Goal: Task Accomplishment & Management: Use online tool/utility

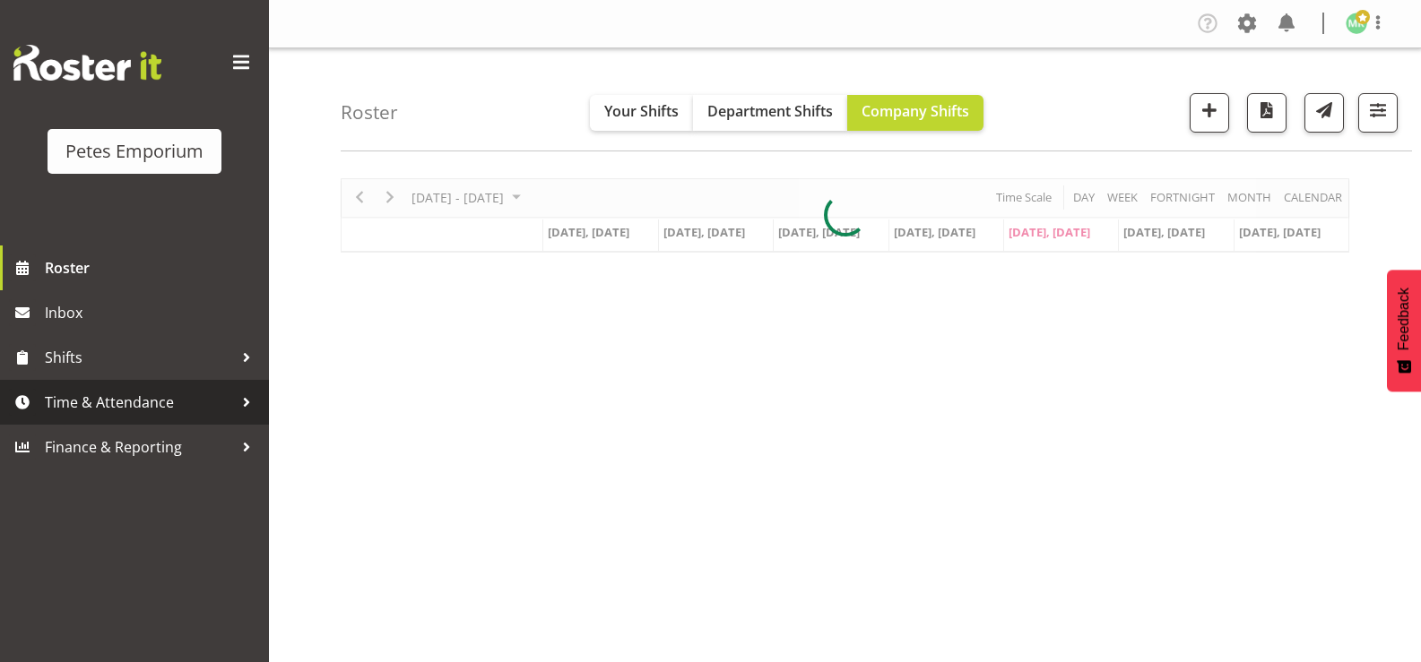
click at [180, 404] on span "Time & Attendance" at bounding box center [139, 402] width 188 height 27
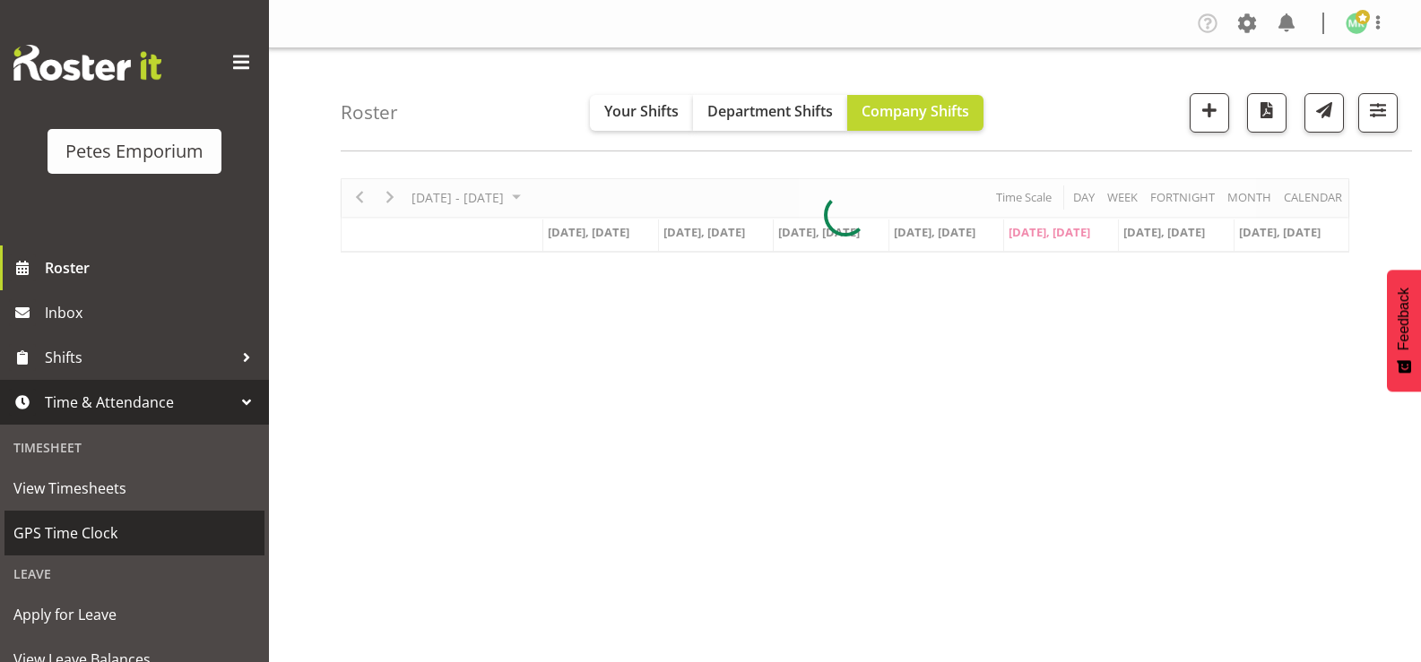
click at [135, 523] on span "GPS Time Clock" at bounding box center [134, 533] width 242 height 27
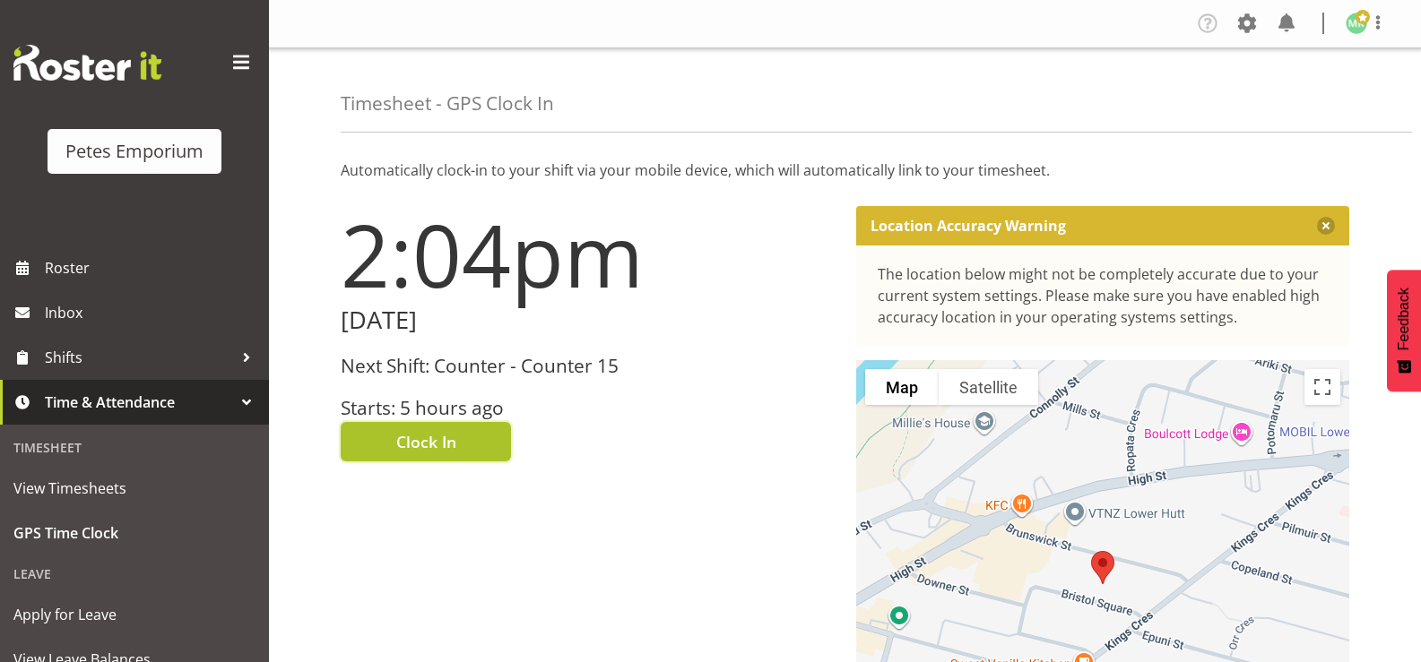
click at [477, 440] on button "Clock In" at bounding box center [426, 441] width 170 height 39
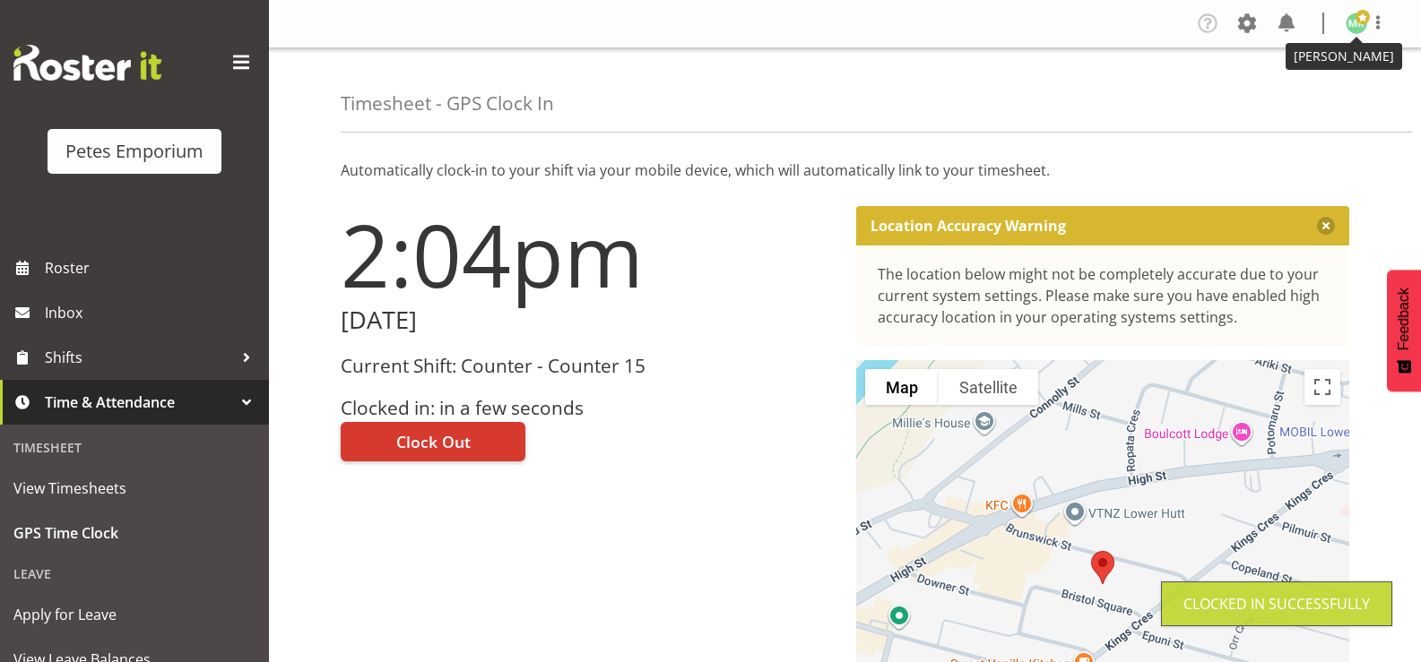
click at [1354, 29] on img at bounding box center [1356, 24] width 22 height 22
drag, startPoint x: 1286, startPoint y: 91, endPoint x: 1300, endPoint y: 82, distance: 16.2
click at [1288, 91] on link "Log Out" at bounding box center [1302, 94] width 172 height 32
